Goal: Task Accomplishment & Management: Manage account settings

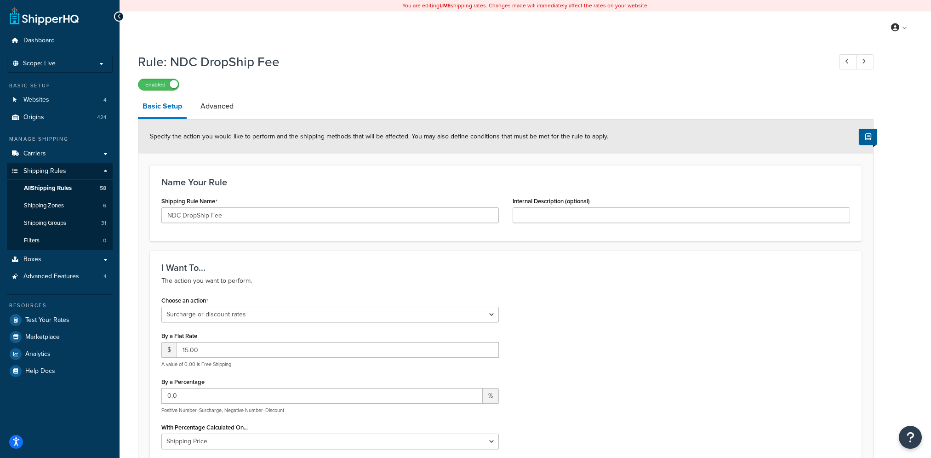
select select "SURCHARGE"
select select "LOCATION"
select select "SURCHARGE"
select select "LOCATION"
click at [43, 257] on link "Boxes" at bounding box center [60, 259] width 106 height 17
